Goal: Task Accomplishment & Management: Use online tool/utility

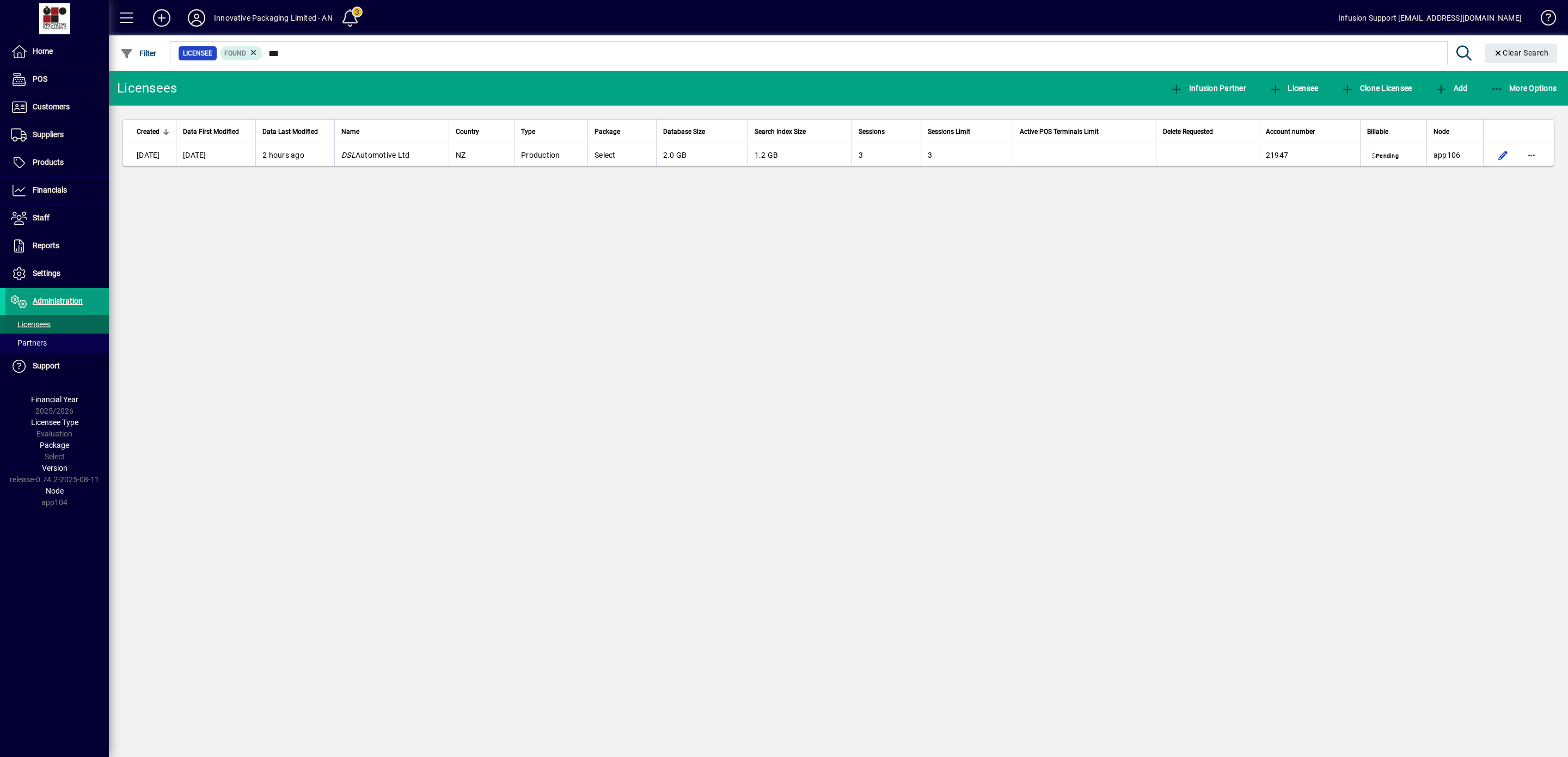
click at [41, 325] on span "Licensees" at bounding box center [31, 324] width 40 height 8
click at [40, 328] on span "Licensees" at bounding box center [31, 324] width 40 height 8
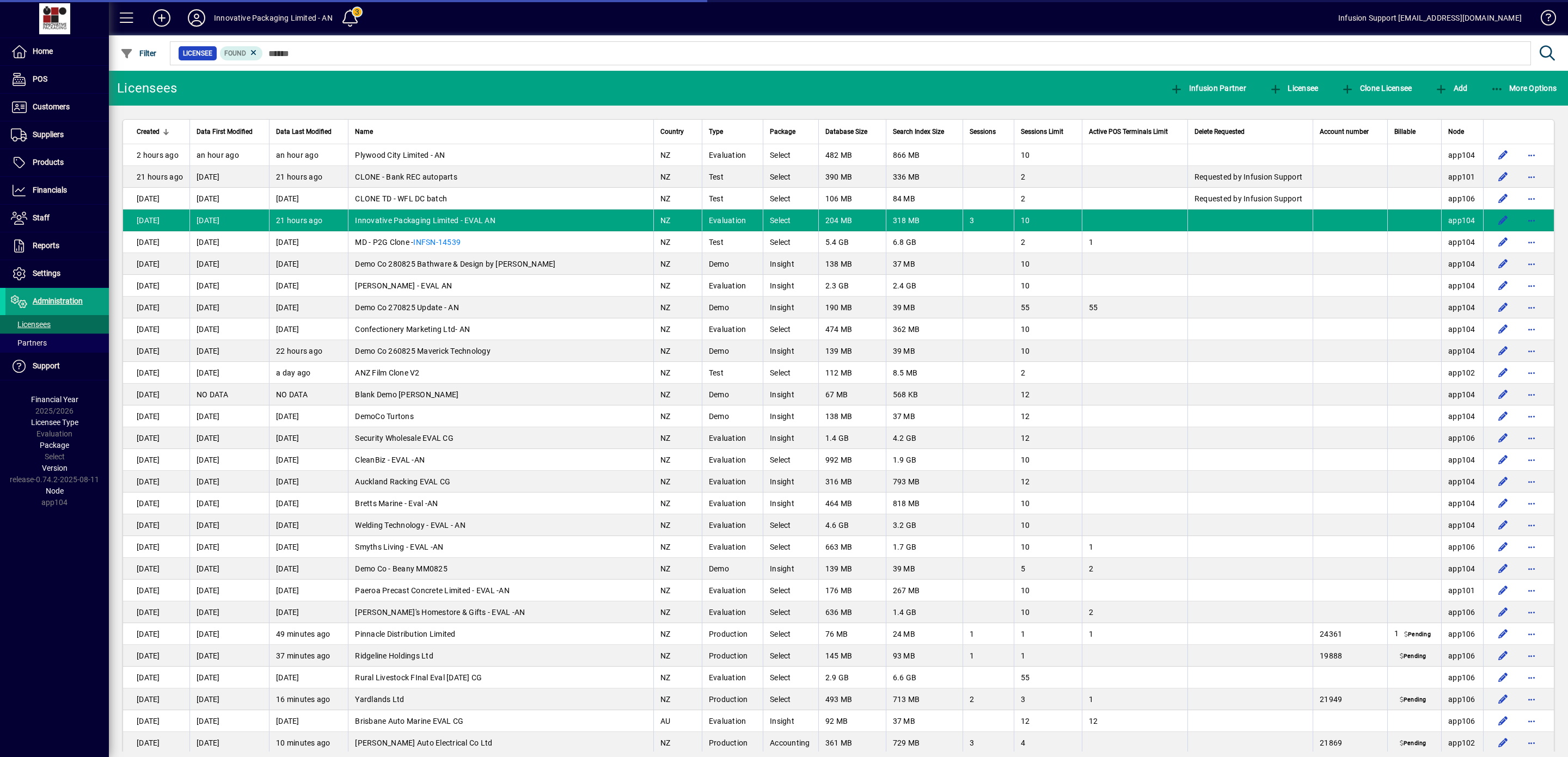
click at [37, 328] on span "Licensees" at bounding box center [31, 324] width 40 height 8
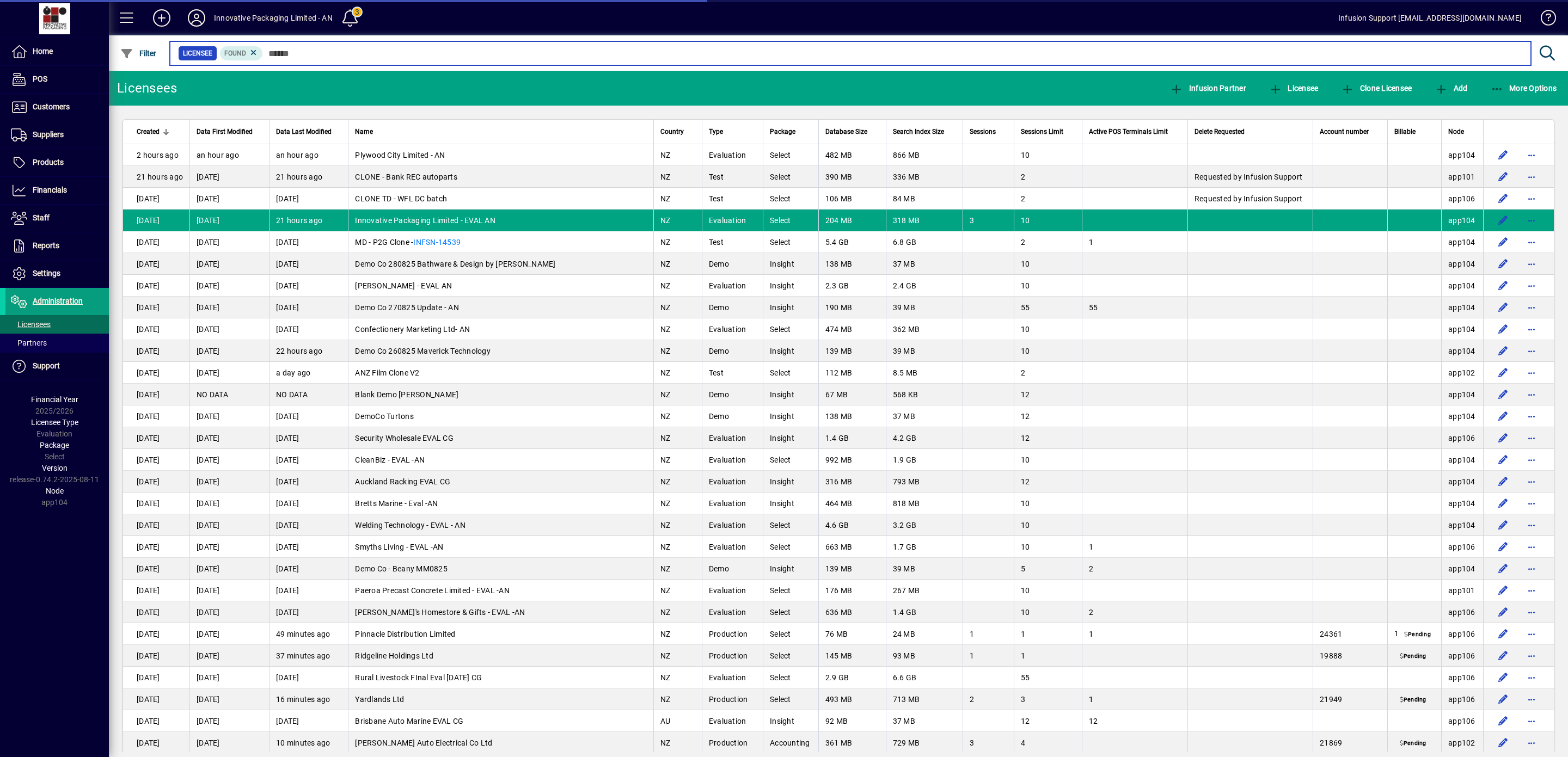
click at [312, 53] on input "text" at bounding box center [893, 53] width 1260 height 15
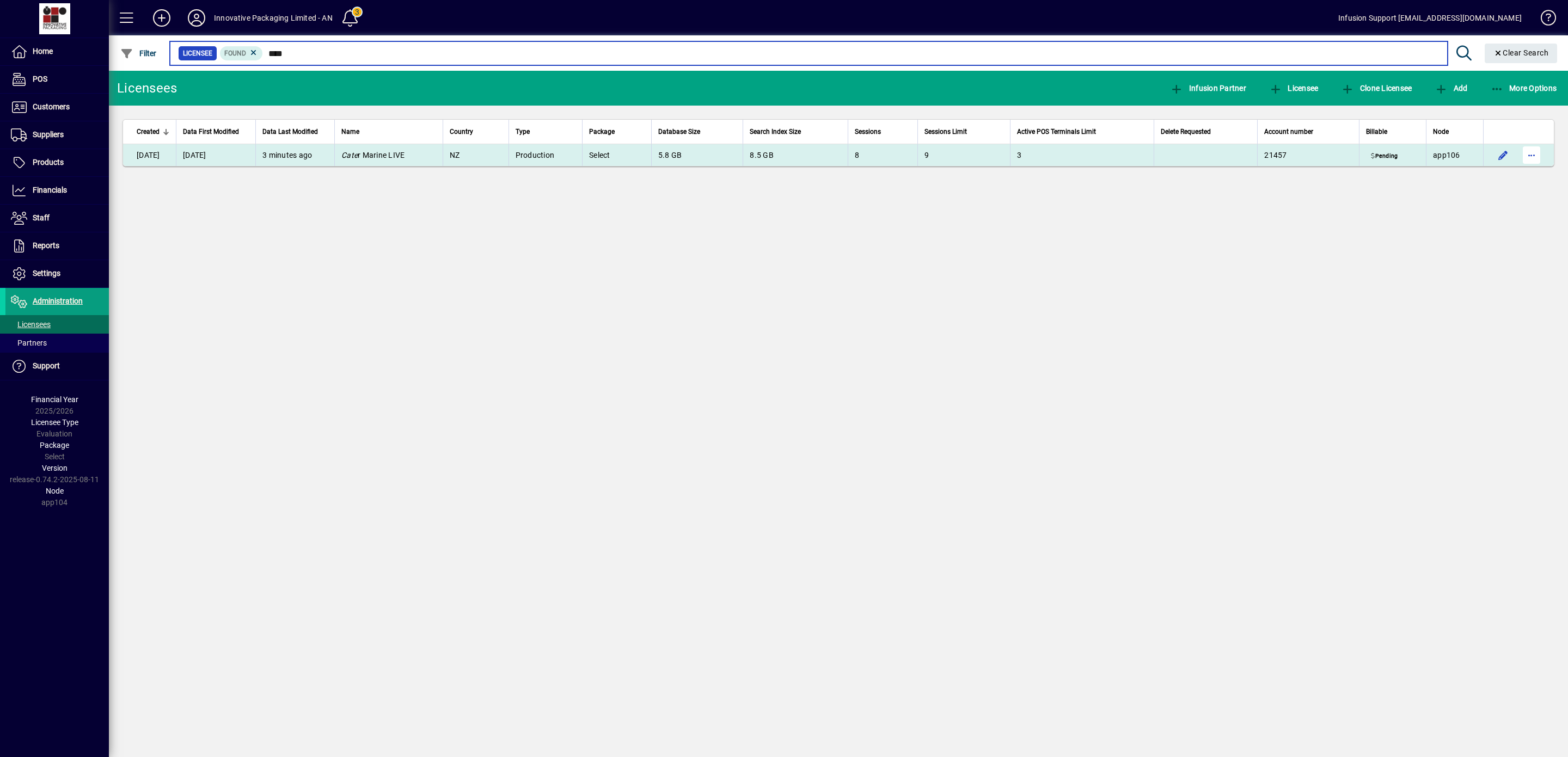
type input "****"
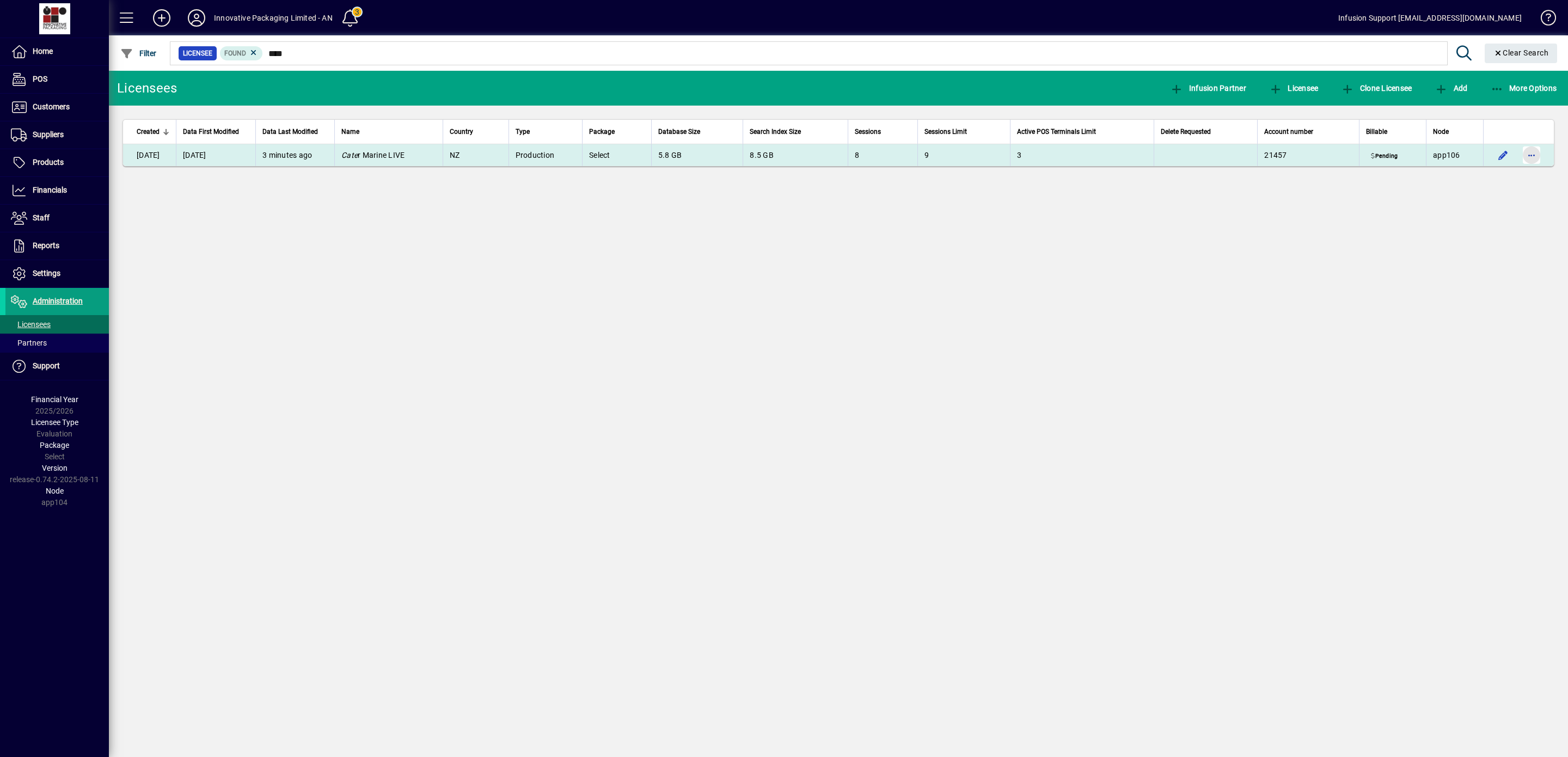
click at [1535, 156] on span "button" at bounding box center [1532, 155] width 26 height 26
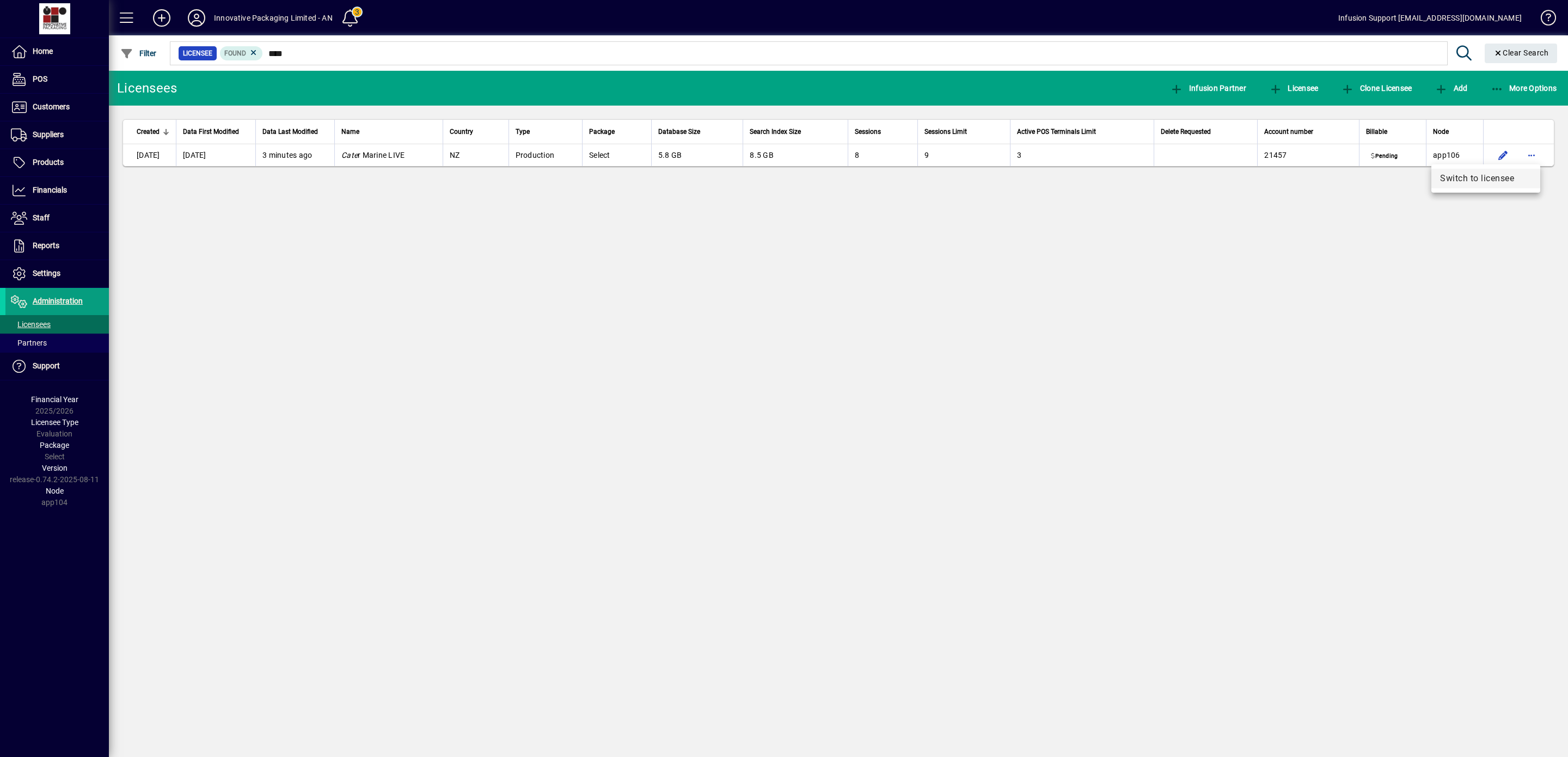
click at [1489, 172] on span "Switch to licensee" at bounding box center [1486, 178] width 92 height 13
